Goal: Task Accomplishment & Management: Use online tool/utility

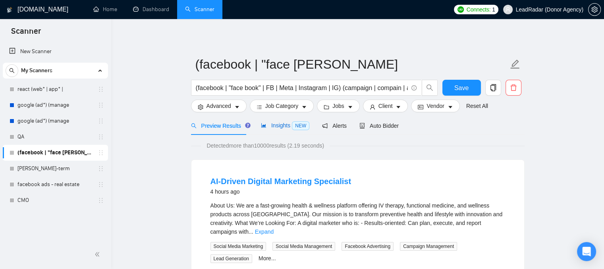
drag, startPoint x: 274, startPoint y: 124, endPoint x: 226, endPoint y: 133, distance: 48.8
click at [274, 124] on span "Insights NEW" at bounding box center [285, 125] width 48 height 6
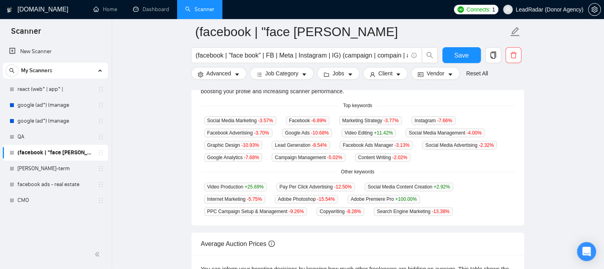
scroll to position [199, 0]
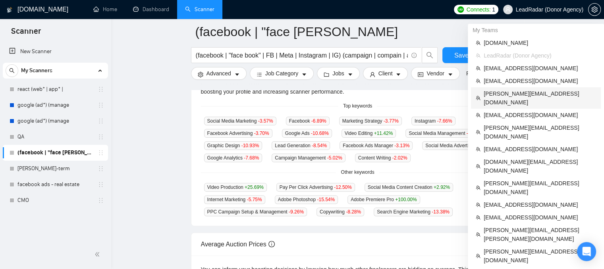
click at [516, 93] on span "[PERSON_NAME][EMAIL_ADDRESS][DOMAIN_NAME]" at bounding box center [540, 97] width 112 height 17
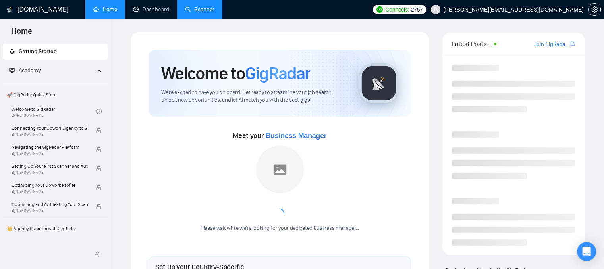
click at [190, 12] on link "Scanner" at bounding box center [199, 9] width 29 height 7
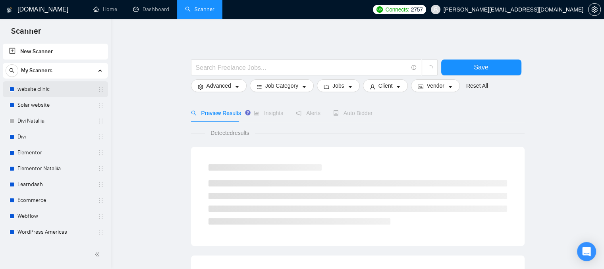
click at [35, 89] on link "website clinic" at bounding box center [54, 89] width 75 height 16
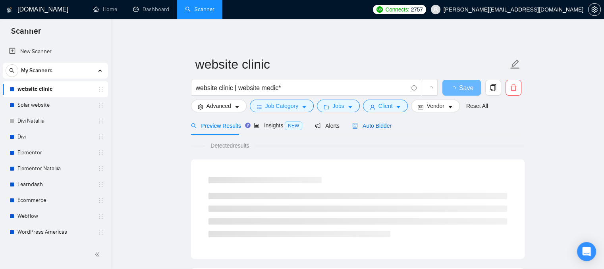
click at [361, 129] on span "Auto Bidder" at bounding box center [371, 126] width 39 height 6
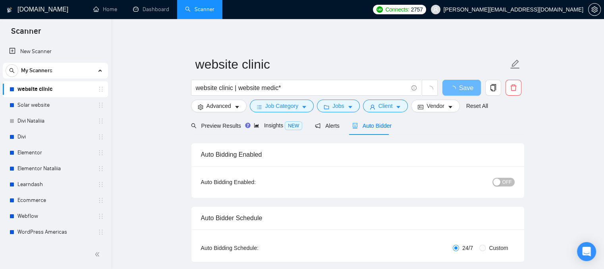
checkbox input "true"
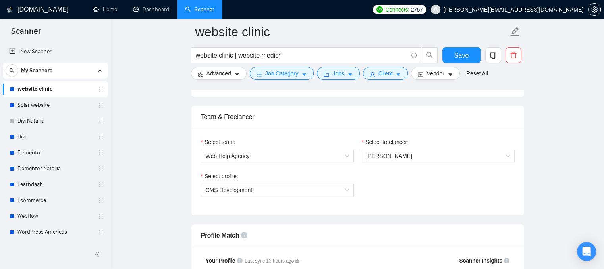
scroll to position [397, 0]
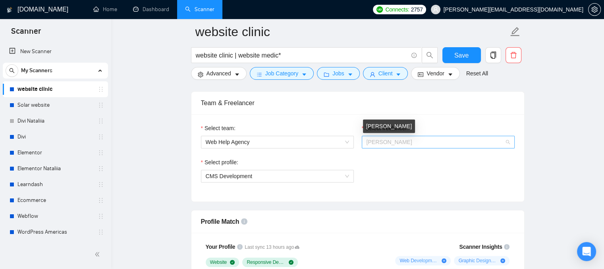
click at [385, 140] on span "[PERSON_NAME]" at bounding box center [389, 142] width 46 height 6
click at [340, 194] on div "Select team: Web Help Agency Select freelancer: [PERSON_NAME] Select profile: C…" at bounding box center [357, 157] width 333 height 87
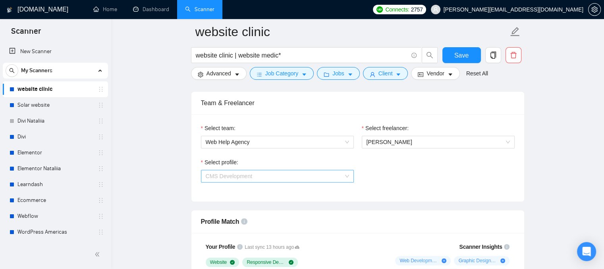
click at [301, 174] on span "CMS Development" at bounding box center [277, 176] width 143 height 12
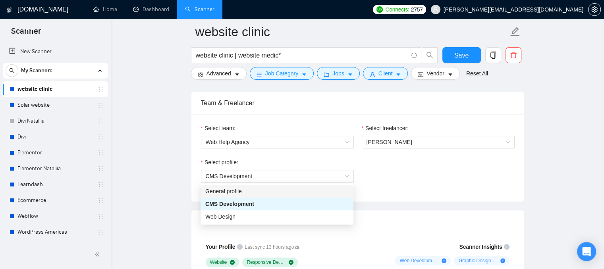
click at [391, 176] on div "Select profile: CMS Development" at bounding box center [358, 175] width 322 height 34
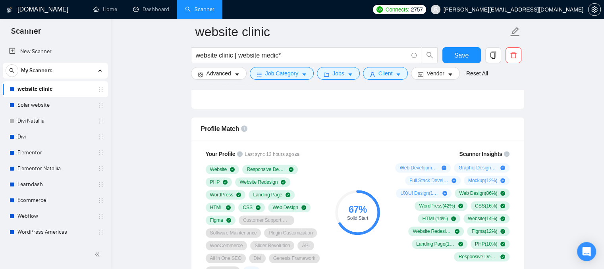
scroll to position [516, 0]
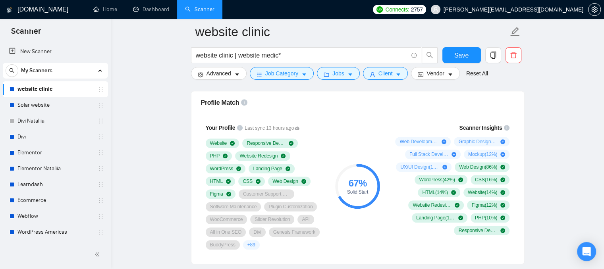
drag, startPoint x: 393, startPoint y: 139, endPoint x: 457, endPoint y: 132, distance: 64.2
click at [465, 166] on div "Scanner Insights Web Development ( 60 %) Graphic Design ( 36 %) Full Stack Deve…" at bounding box center [451, 179] width 127 height 121
drag, startPoint x: 460, startPoint y: 126, endPoint x: 452, endPoint y: 131, distance: 9.6
click at [452, 131] on div "Scanner Insights Web Development ( 60 %) Graphic Design ( 36 %) Full Stack Deve…" at bounding box center [451, 179] width 127 height 121
drag, startPoint x: 398, startPoint y: 138, endPoint x: 495, endPoint y: 226, distance: 131.0
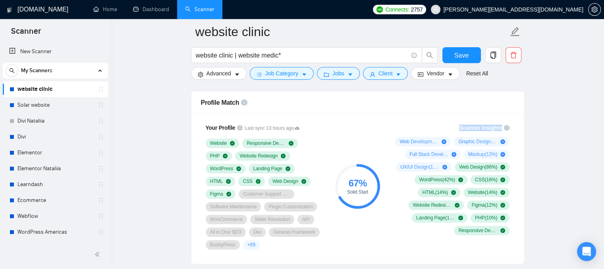
click at [495, 226] on div "Web Development ( 60 %) Graphic Design ( 36 %) Full Stack Development ( 16 %) M…" at bounding box center [451, 186] width 118 height 98
click at [373, 113] on div "Profile Match" at bounding box center [358, 102] width 314 height 23
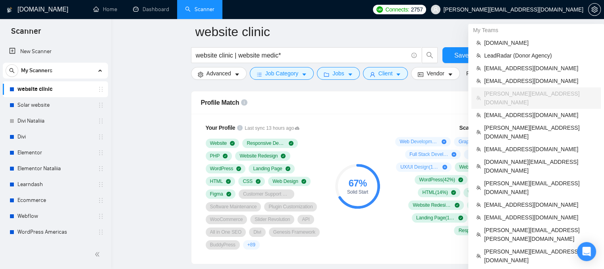
click at [525, 10] on span "[PERSON_NAME][EMAIL_ADDRESS][DOMAIN_NAME]" at bounding box center [513, 10] width 140 height 0
click at [531, 10] on span "[PERSON_NAME][EMAIL_ADDRESS][DOMAIN_NAME]" at bounding box center [513, 10] width 140 height 0
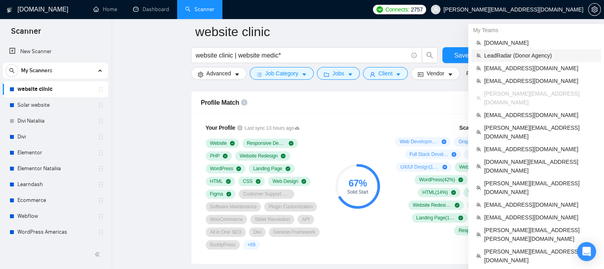
click at [493, 56] on span "LeadRadar (Donor Agency)" at bounding box center [540, 55] width 112 height 9
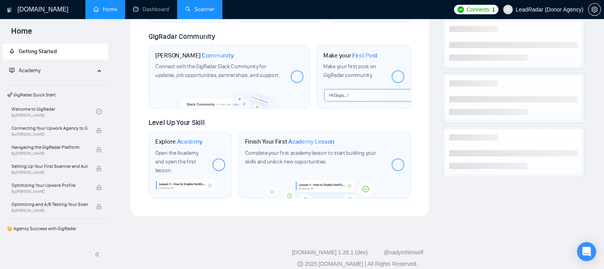
scroll to position [516, 0]
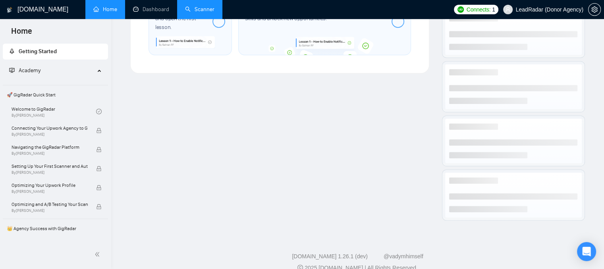
click at [201, 12] on link "Scanner" at bounding box center [199, 9] width 29 height 7
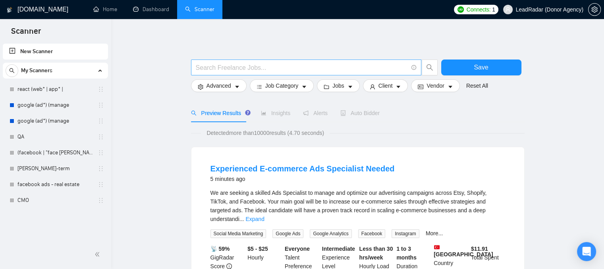
click at [210, 69] on input "text" at bounding box center [302, 68] width 212 height 10
paste input "(design*) | (redesign*) | "re design" | "re - design""
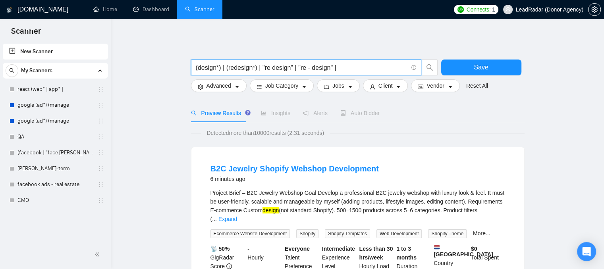
paste input "(UX*) | "user experience""
click at [407, 68] on input "(design*) | (redesign*) | "re design" | "re - design" | (UX*) | "user experienc…" at bounding box center [302, 68] width 212 height 10
paste input "(UI*) | "user interface""
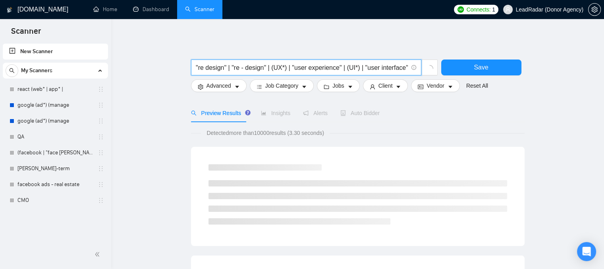
scroll to position [0, 65]
type input "(design*) | (redesign*) | "re design" | "re - design" | (UX*) | "user experienc…"
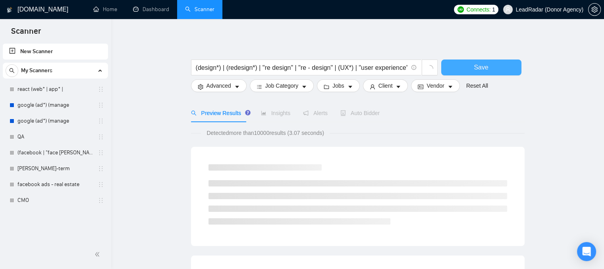
click at [451, 69] on button "Save" at bounding box center [481, 68] width 80 height 16
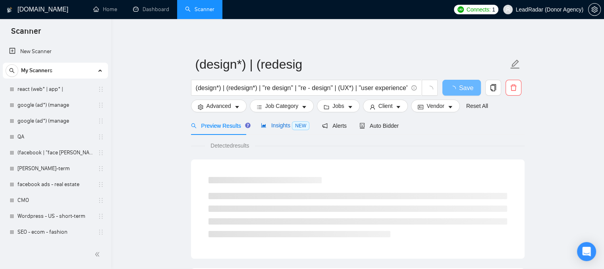
click at [277, 127] on span "Insights NEW" at bounding box center [285, 125] width 48 height 6
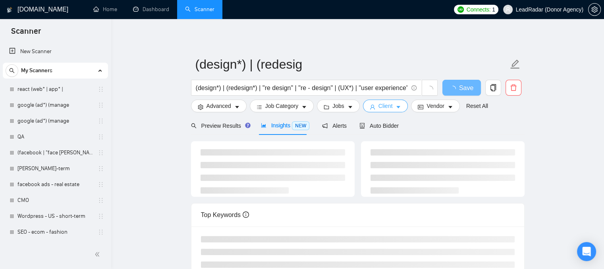
click at [385, 102] on span "Client" at bounding box center [385, 106] width 14 height 9
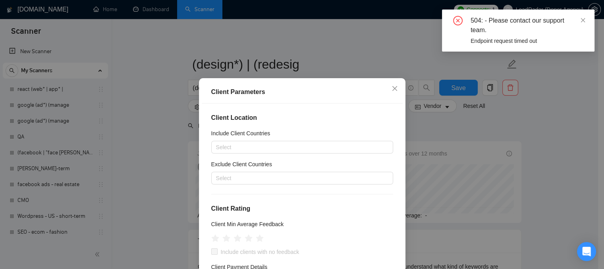
scroll to position [40, 0]
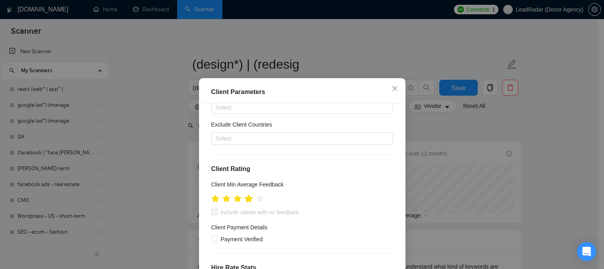
click at [248, 201] on icon "star" at bounding box center [248, 199] width 9 height 9
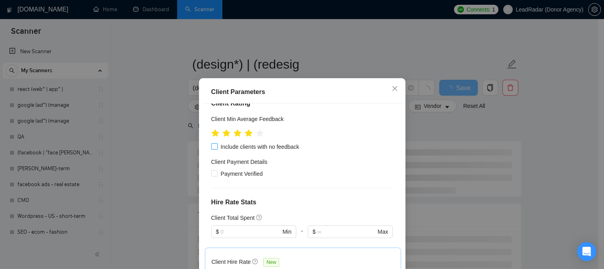
scroll to position [119, 0]
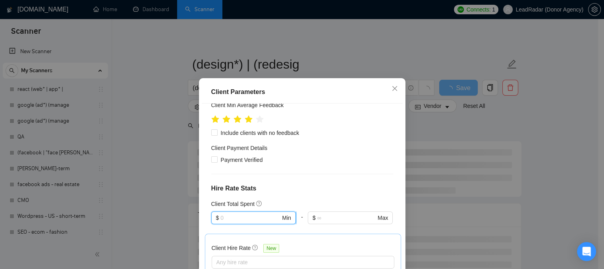
click at [233, 219] on input "text" at bounding box center [250, 218] width 60 height 9
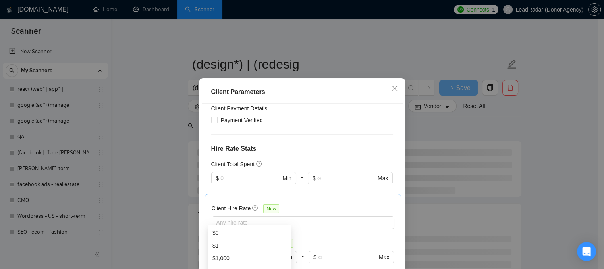
click at [274, 145] on h4 "Hire Rate Stats" at bounding box center [302, 149] width 182 height 10
click at [238, 179] on input "text" at bounding box center [250, 178] width 60 height 9
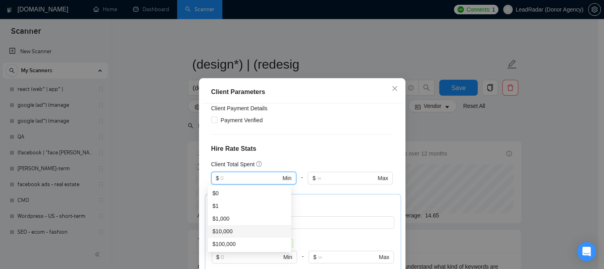
click at [224, 232] on div "$10,000" at bounding box center [249, 231] width 74 height 9
type input "10000"
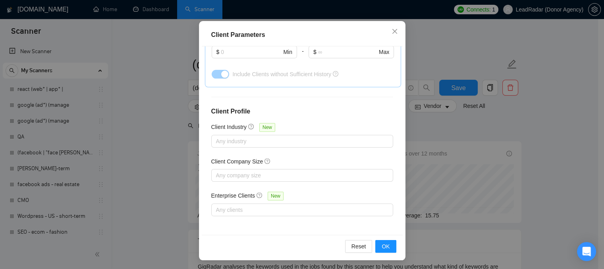
scroll to position [58, 0]
click at [383, 245] on span "OK" at bounding box center [386, 246] width 8 height 9
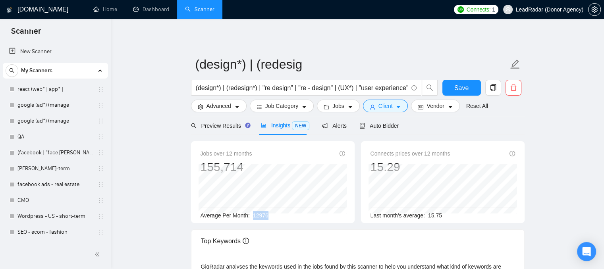
drag, startPoint x: 251, startPoint y: 214, endPoint x: 277, endPoint y: 216, distance: 26.6
click at [277, 216] on div "Average Per Month: 12976" at bounding box center [273, 215] width 145 height 9
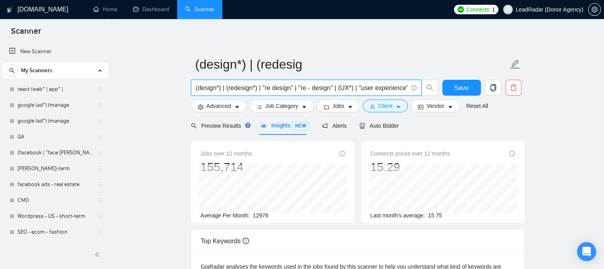
drag, startPoint x: 337, startPoint y: 89, endPoint x: 162, endPoint y: 103, distance: 176.0
type input "(UX*) | "user experience" | (UI*) | "user interface""
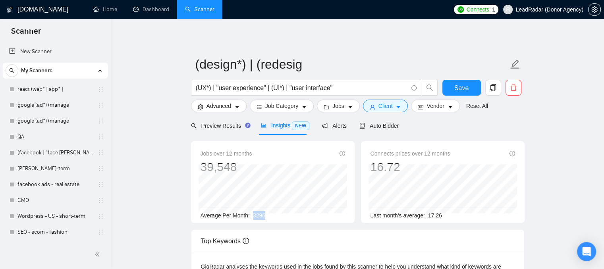
drag, startPoint x: 253, startPoint y: 216, endPoint x: 270, endPoint y: 213, distance: 17.4
click at [270, 213] on div "Average Per Month: 3296" at bounding box center [273, 215] width 145 height 9
click at [335, 110] on span "Jobs" at bounding box center [338, 106] width 12 height 9
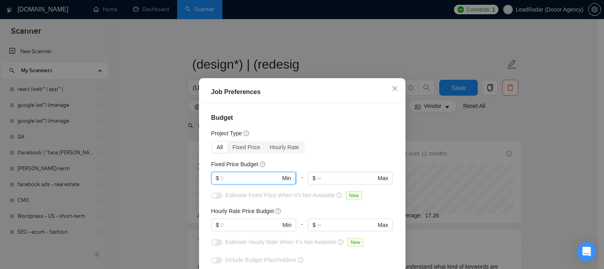
click at [227, 179] on input "text" at bounding box center [250, 178] width 60 height 9
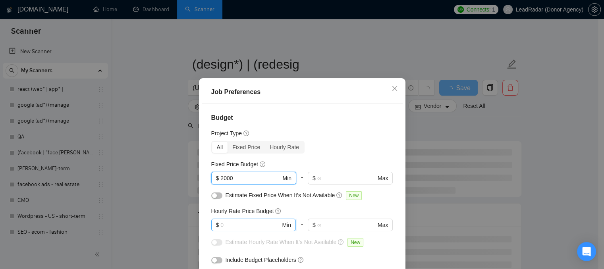
type input "2000"
click at [234, 223] on input "text" at bounding box center [250, 225] width 60 height 9
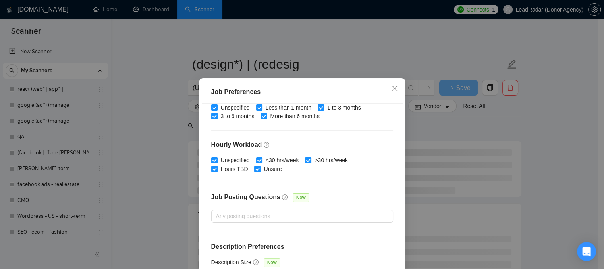
scroll to position [58, 0]
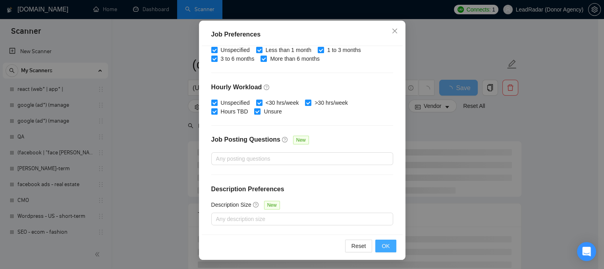
type input "20"
click at [388, 245] on button "OK" at bounding box center [385, 246] width 21 height 13
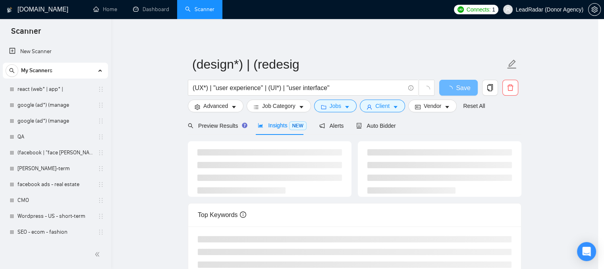
scroll to position [27, 0]
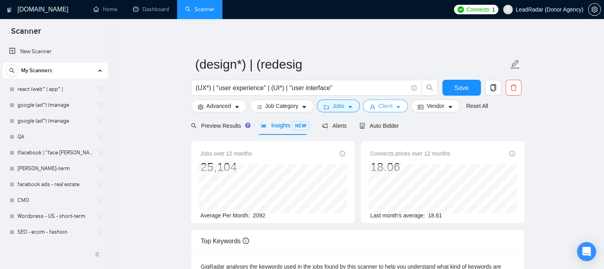
click at [378, 105] on span "Client" at bounding box center [385, 106] width 14 height 9
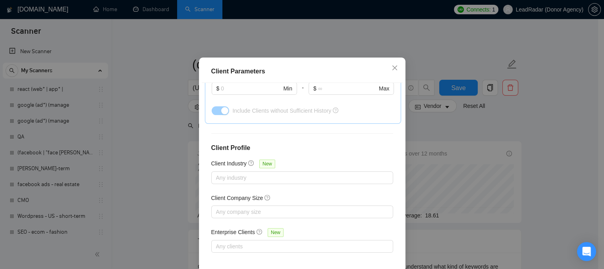
scroll to position [58, 0]
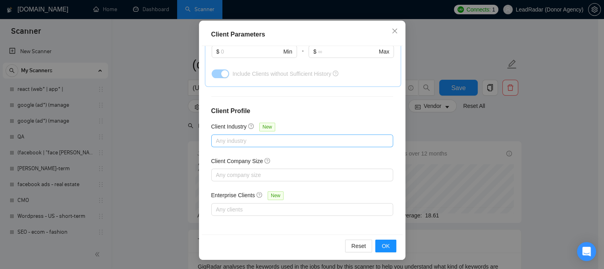
click at [292, 141] on div at bounding box center [298, 141] width 170 height 10
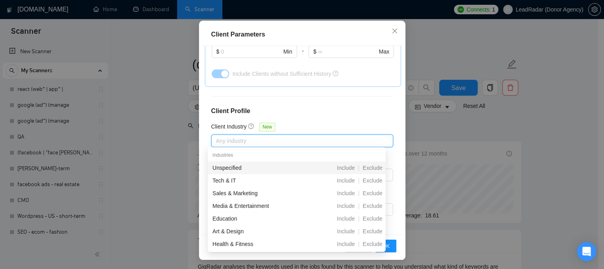
click at [287, 112] on h4 "Client Profile" at bounding box center [302, 111] width 182 height 10
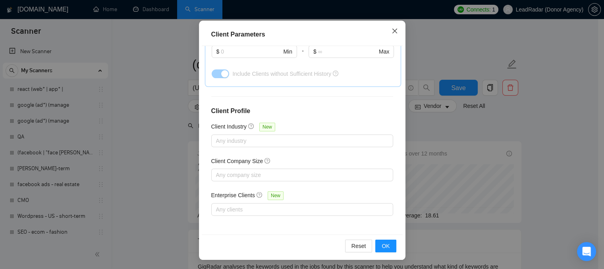
click at [394, 32] on icon "close" at bounding box center [394, 31] width 6 height 6
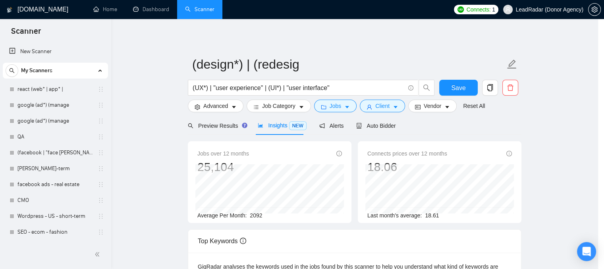
scroll to position [27, 0]
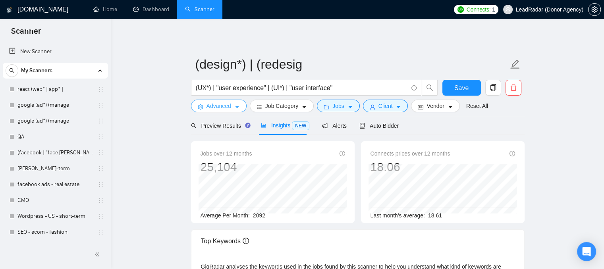
click at [229, 105] on span "Advanced" at bounding box center [218, 106] width 25 height 9
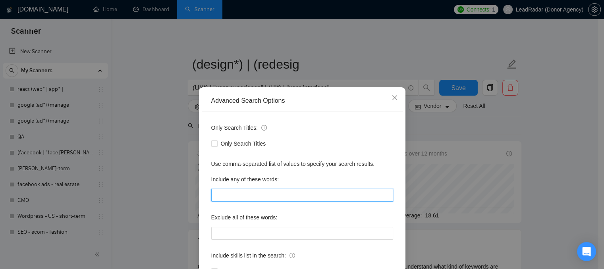
click at [227, 197] on input "text" at bounding box center [302, 195] width 182 height 13
drag, startPoint x: 245, startPoint y: 195, endPoint x: 240, endPoint y: 196, distance: 5.0
click at [240, 196] on input "investment | investors" at bounding box center [302, 195] width 182 height 13
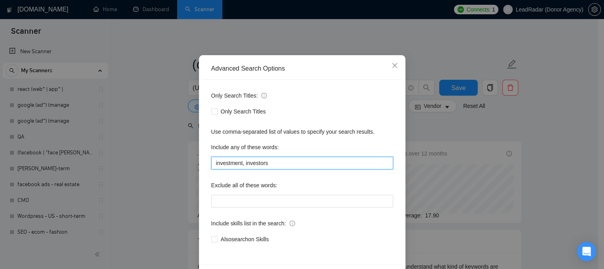
scroll to position [61, 0]
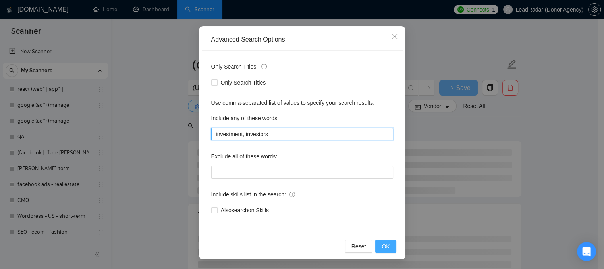
type input "investment, investors"
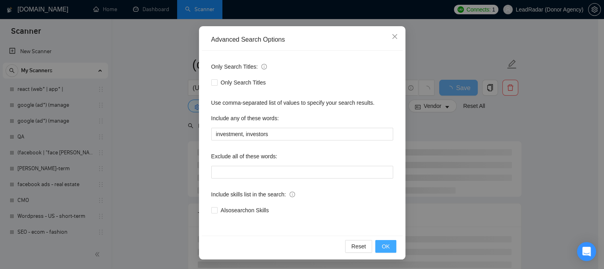
click at [382, 245] on span "OK" at bounding box center [386, 246] width 8 height 9
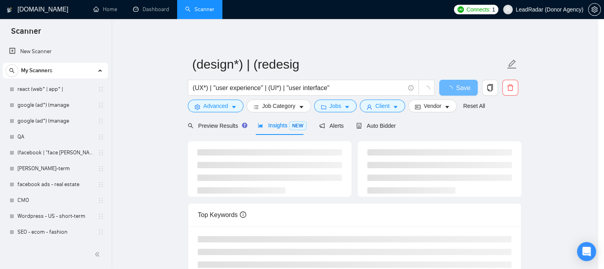
scroll to position [21, 0]
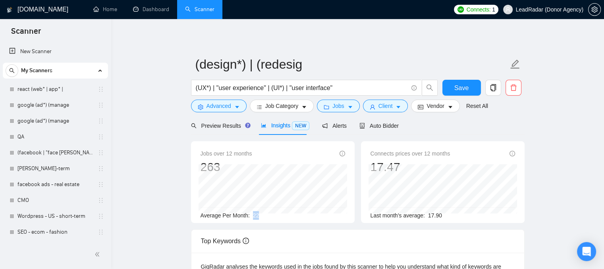
drag, startPoint x: 261, startPoint y: 215, endPoint x: 249, endPoint y: 214, distance: 12.3
click at [249, 214] on div "Average Per Month: 22" at bounding box center [273, 215] width 145 height 9
click at [524, 10] on span "LeadRadar (Donor Agency)" at bounding box center [549, 10] width 67 height 0
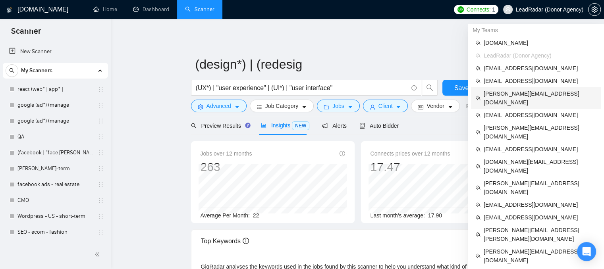
click at [494, 98] on span "[PERSON_NAME][EMAIL_ADDRESS][DOMAIN_NAME]" at bounding box center [540, 97] width 112 height 17
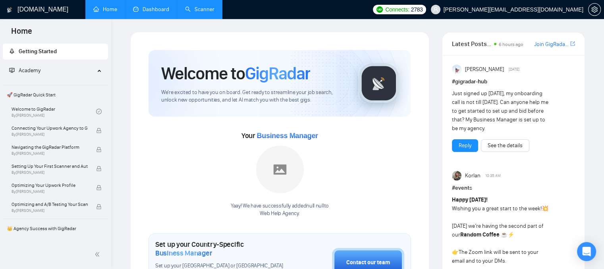
click at [160, 10] on link "Dashboard" at bounding box center [151, 9] width 36 height 7
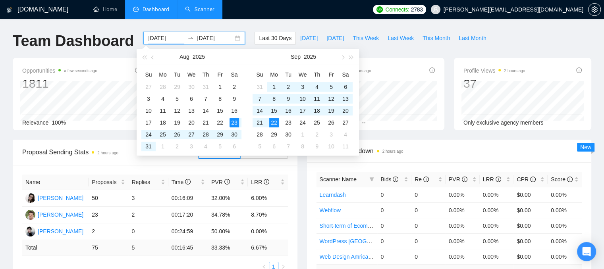
click at [159, 39] on input "[DATE]" at bounding box center [166, 38] width 36 height 9
click at [152, 54] on button "button" at bounding box center [152, 57] width 9 height 16
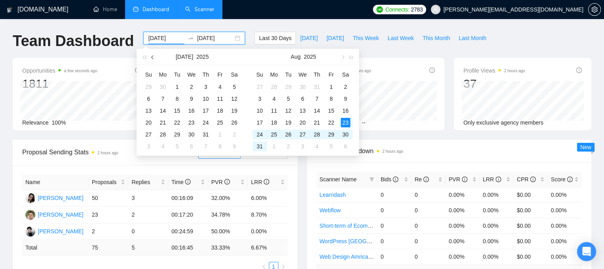
click at [152, 54] on button "button" at bounding box center [152, 57] width 9 height 16
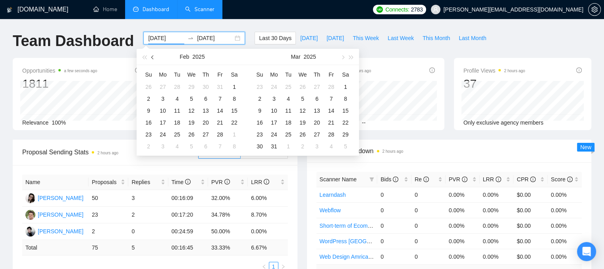
click at [152, 54] on button "button" at bounding box center [152, 57] width 9 height 16
type input "[DATE]"
click at [190, 86] on div "1" at bounding box center [192, 87] width 10 height 10
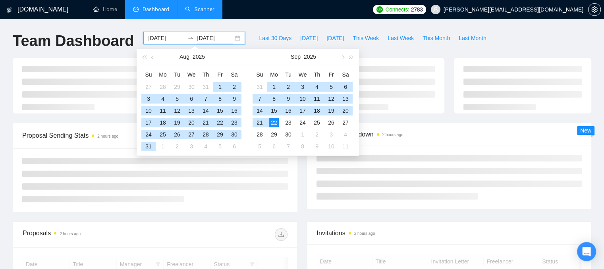
type input "[DATE]"
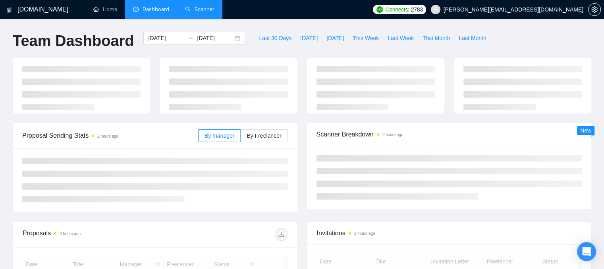
click at [417, 52] on div "Last 30 Days [DATE] [DATE] This Week Last Week This Month Last Month" at bounding box center [372, 45] width 245 height 26
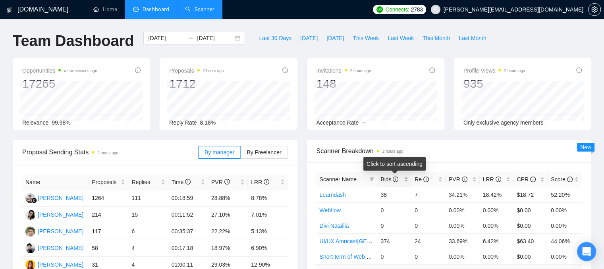
click at [406, 181] on div "Bids" at bounding box center [394, 179] width 28 height 9
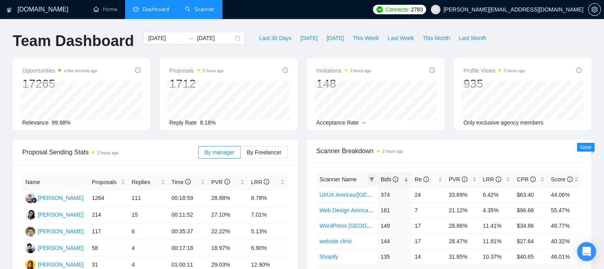
click at [370, 179] on icon "filter" at bounding box center [371, 179] width 5 height 5
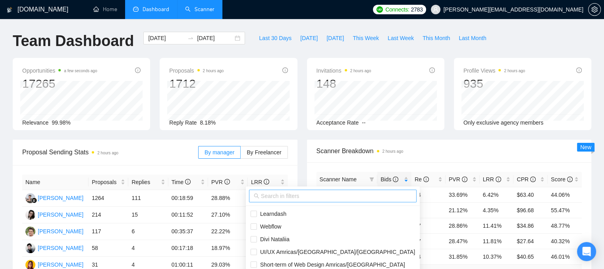
click at [314, 193] on input "text" at bounding box center [336, 196] width 151 height 9
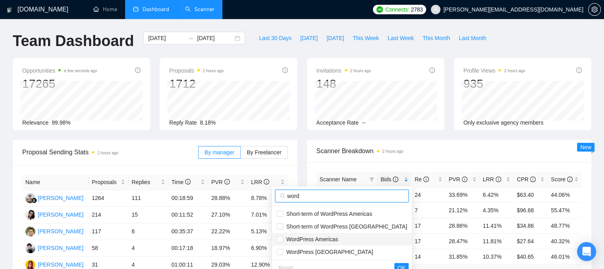
type input "word"
click at [301, 236] on span "WordPress Americas" at bounding box center [310, 239] width 55 height 6
checkbox input "true"
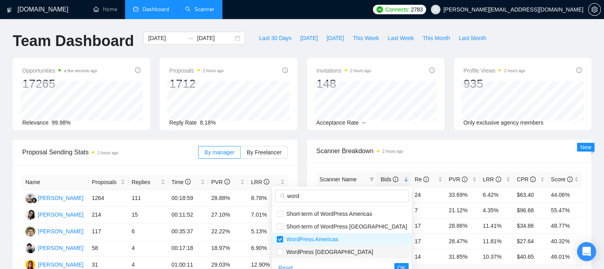
click at [298, 249] on span "WordPress [GEOGRAPHIC_DATA]" at bounding box center [328, 252] width 90 height 6
checkbox input "true"
click at [394, 264] on button "OK" at bounding box center [401, 268] width 14 height 10
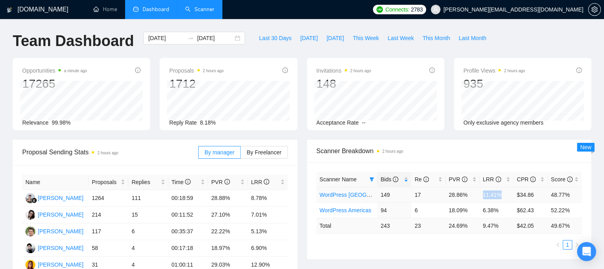
drag, startPoint x: 501, startPoint y: 197, endPoint x: 483, endPoint y: 198, distance: 18.3
click at [483, 198] on td "11.41%" at bounding box center [497, 194] width 34 height 15
drag, startPoint x: 482, startPoint y: 212, endPoint x: 499, endPoint y: 211, distance: 16.8
click at [499, 211] on td "6.38%" at bounding box center [497, 209] width 34 height 15
drag, startPoint x: 532, startPoint y: 193, endPoint x: 519, endPoint y: 194, distance: 12.3
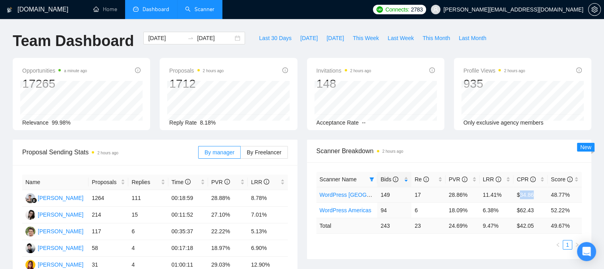
click at [519, 194] on td "$34.86" at bounding box center [530, 194] width 34 height 15
drag, startPoint x: 519, startPoint y: 210, endPoint x: 535, endPoint y: 212, distance: 16.0
click at [535, 212] on td "$62.43" at bounding box center [530, 209] width 34 height 15
click at [372, 180] on icon "filter" at bounding box center [371, 179] width 5 height 5
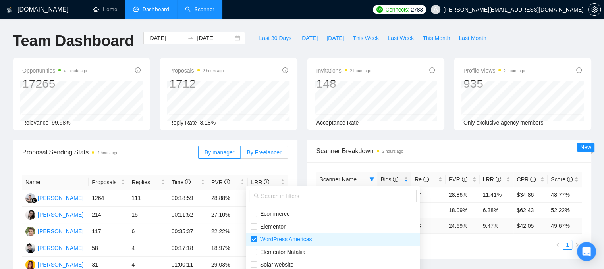
scroll to position [159, 0]
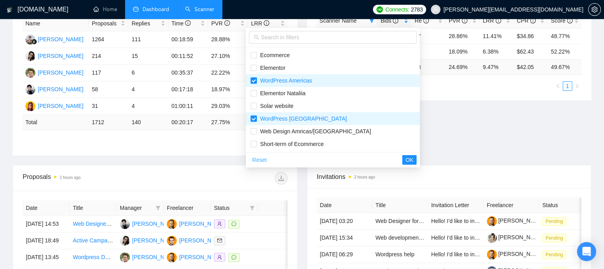
click at [256, 161] on span "Reset" at bounding box center [259, 160] width 15 height 9
checkbox input "false"
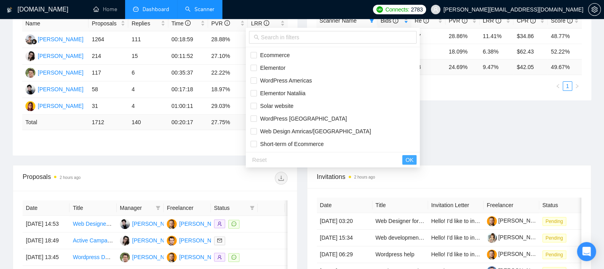
click at [405, 161] on span "OK" at bounding box center [409, 160] width 8 height 9
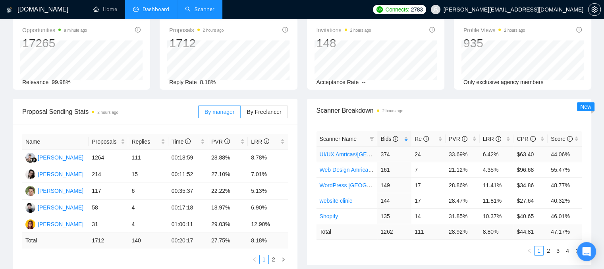
scroll to position [40, 0]
click at [374, 139] on icon "filter" at bounding box center [371, 139] width 5 height 5
click at [443, 118] on div "Scanner Breakdown 2 hours ago" at bounding box center [449, 111] width 266 height 23
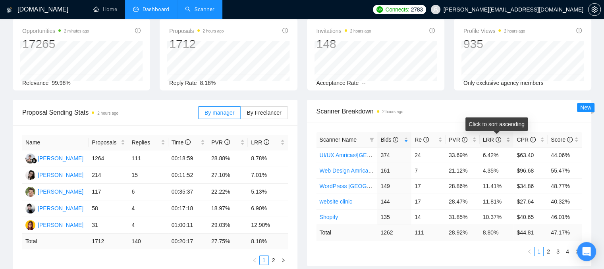
click at [509, 140] on div "LRR" at bounding box center [497, 139] width 28 height 9
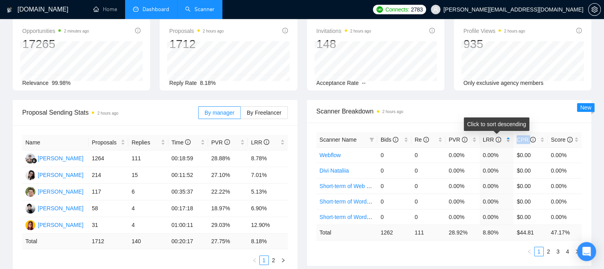
click at [509, 140] on div "LRR" at bounding box center [497, 139] width 28 height 9
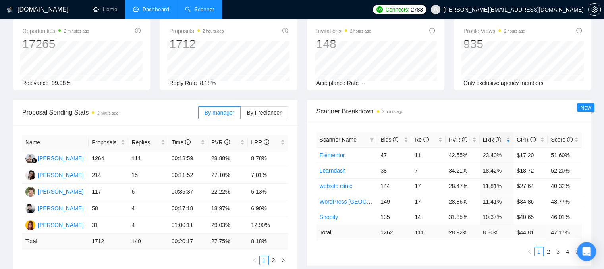
click at [468, 113] on span "Scanner Breakdown 2 hours ago" at bounding box center [449, 111] width 266 height 10
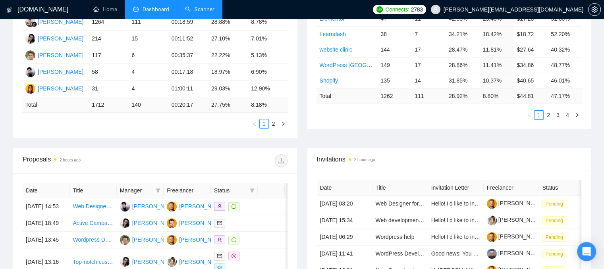
scroll to position [79, 0]
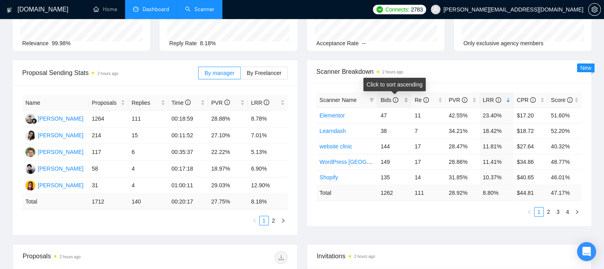
click at [405, 102] on div "Bids" at bounding box center [394, 100] width 28 height 9
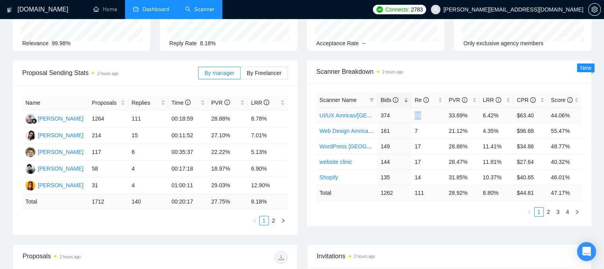
drag, startPoint x: 422, startPoint y: 112, endPoint x: 414, endPoint y: 115, distance: 9.1
click at [414, 115] on td "24" at bounding box center [428, 115] width 34 height 15
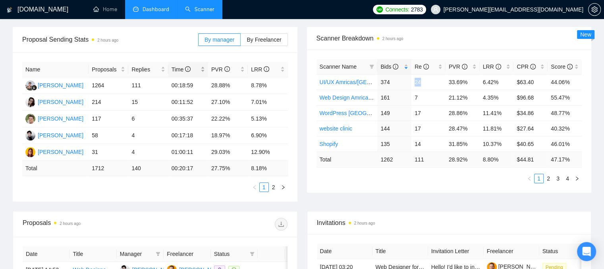
scroll to position [278, 0]
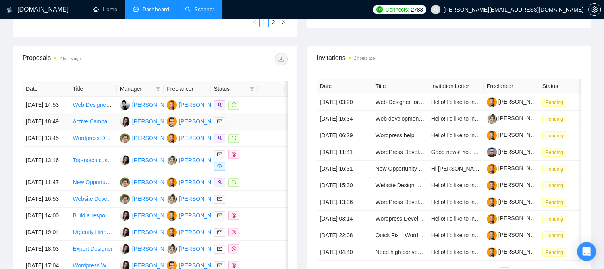
click at [243, 126] on div at bounding box center [234, 121] width 40 height 9
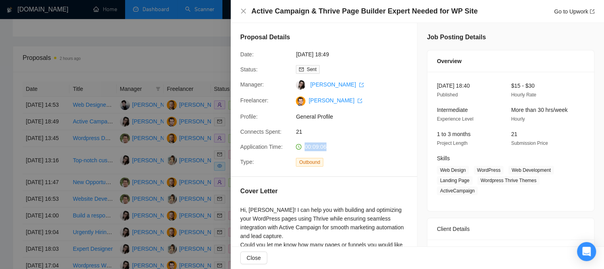
drag, startPoint x: 324, startPoint y: 148, endPoint x: 297, endPoint y: 145, distance: 28.0
click at [297, 145] on div "00:09:06" at bounding box center [311, 147] width 31 height 9
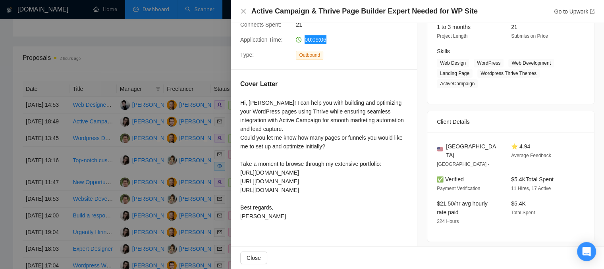
scroll to position [119, 0]
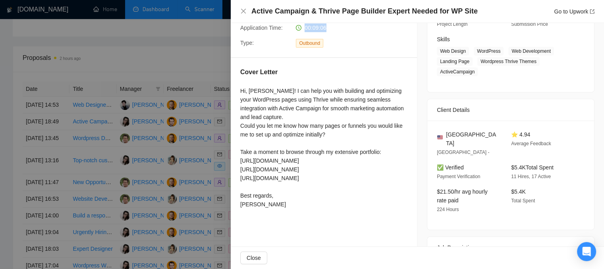
drag, startPoint x: 265, startPoint y: 205, endPoint x: 233, endPoint y: 93, distance: 117.1
click at [233, 93] on div "Cover Letter Hi, [PERSON_NAME]! I can help you with building and optimizing you…" at bounding box center [324, 140] width 186 height 164
click at [310, 213] on div "Cover Letter Hi, [PERSON_NAME]! I can help you with building and optimizing you…" at bounding box center [324, 140] width 186 height 164
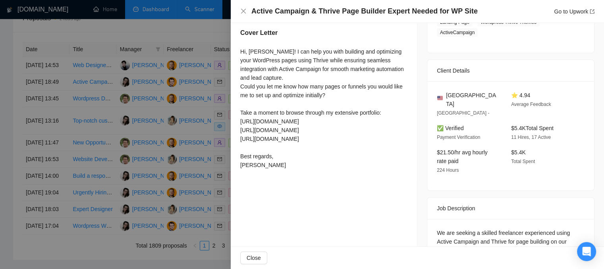
scroll to position [154, 0]
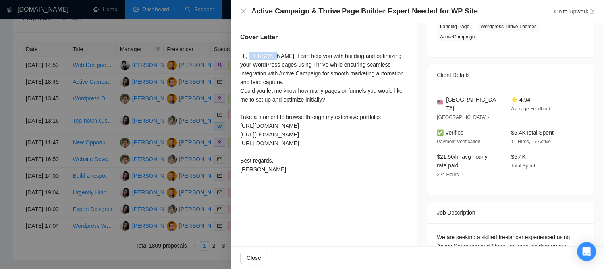
drag, startPoint x: 248, startPoint y: 57, endPoint x: 269, endPoint y: 57, distance: 21.4
click at [269, 57] on div "Hi, [PERSON_NAME]! I can help you with building and optimizing your WordPress p…" at bounding box center [323, 113] width 167 height 122
click at [374, 168] on div "Hi, [PERSON_NAME]! I can help you with building and optimizing your WordPress p…" at bounding box center [323, 113] width 167 height 122
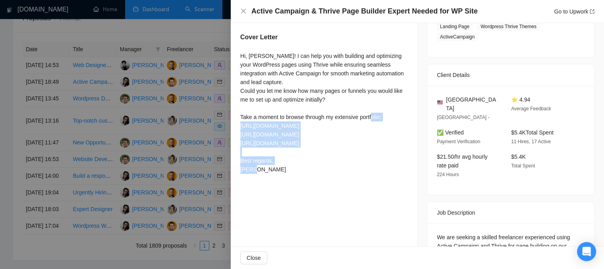
drag, startPoint x: 241, startPoint y: 127, endPoint x: 334, endPoint y: 156, distance: 96.4
click at [334, 153] on div "Hi, [PERSON_NAME]! I can help you with building and optimizing your WordPress p…" at bounding box center [323, 113] width 167 height 122
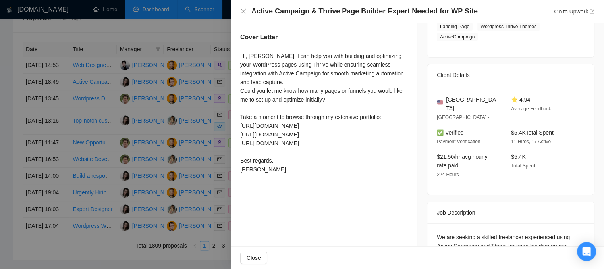
click at [330, 158] on div "Hi, [PERSON_NAME]! I can help you with building and optimizing your WordPress p…" at bounding box center [323, 113] width 167 height 122
click at [245, 11] on icon "close" at bounding box center [243, 11] width 6 height 6
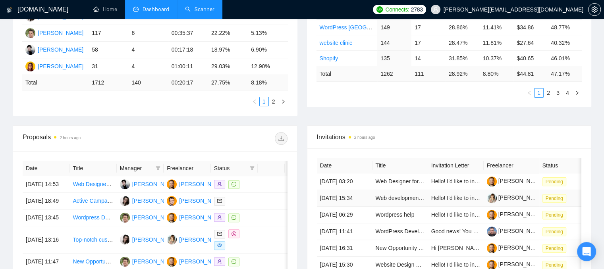
scroll to position [79, 0]
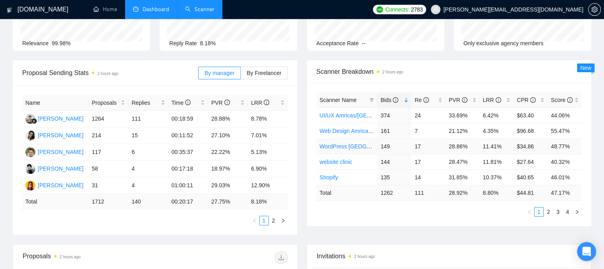
click at [337, 145] on link "WordPress [GEOGRAPHIC_DATA]" at bounding box center [363, 146] width 87 height 6
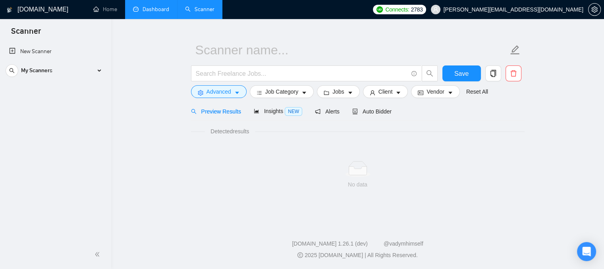
scroll to position [14, 0]
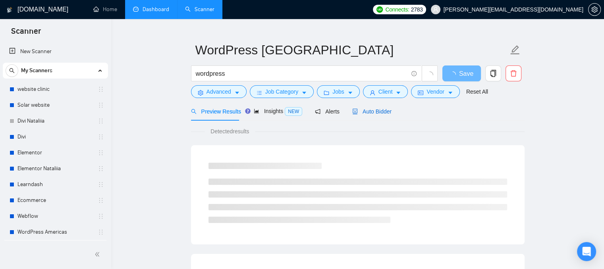
click at [356, 113] on span "Auto Bidder" at bounding box center [371, 111] width 39 height 6
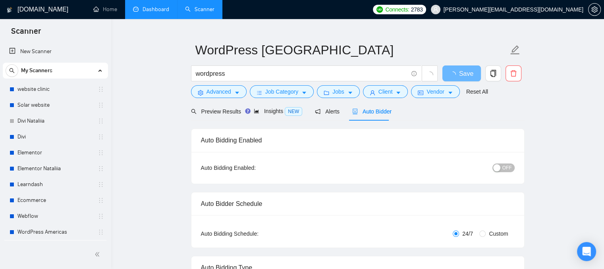
radio input "false"
radio input "true"
checkbox input "true"
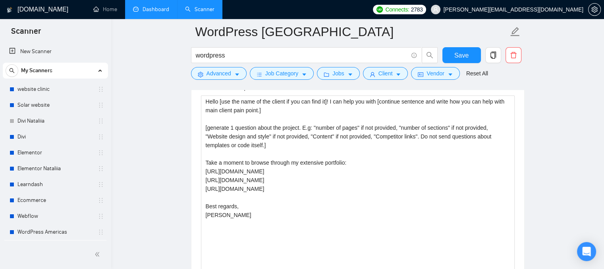
scroll to position [1047, 0]
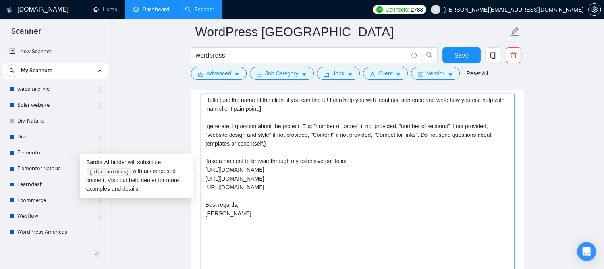
drag, startPoint x: 205, startPoint y: 160, endPoint x: 318, endPoint y: 193, distance: 117.9
click at [318, 193] on textarea "Hello [use the name of the client if you can find it]! I can help you with [con…" at bounding box center [358, 183] width 314 height 179
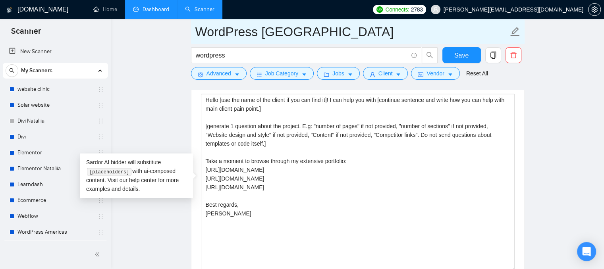
click at [280, 32] on input "WordPress [GEOGRAPHIC_DATA]" at bounding box center [351, 32] width 313 height 20
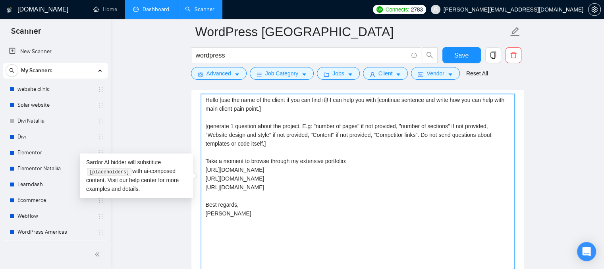
drag, startPoint x: 299, startPoint y: 187, endPoint x: 198, endPoint y: 167, distance: 102.9
click at [264, 201] on textarea "Hello [use the name of the client if you can find it]! I can help you with [con…" at bounding box center [358, 183] width 314 height 179
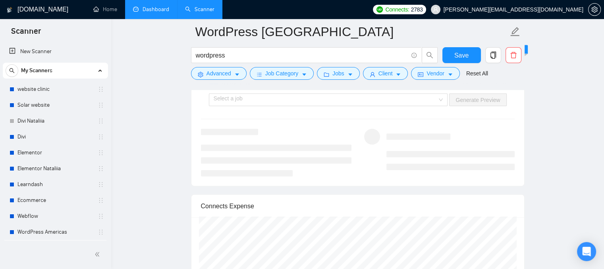
scroll to position [1682, 0]
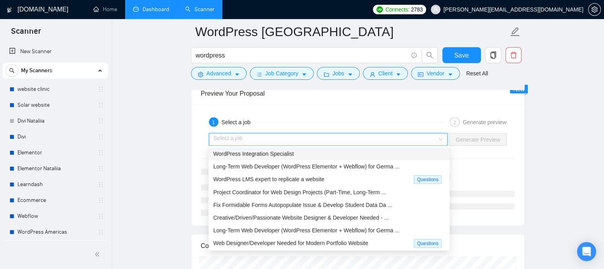
click at [253, 134] on input "search" at bounding box center [326, 140] width 224 height 12
click at [388, 110] on div "1 Select a job 2 Generate preview Select a job Generate Preview" at bounding box center [357, 165] width 333 height 121
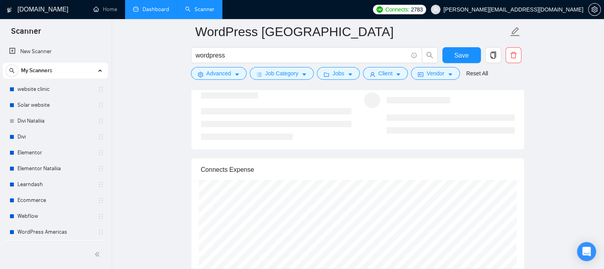
scroll to position [1803, 0]
